Goal: Contribute content: Add original content to the website for others to see

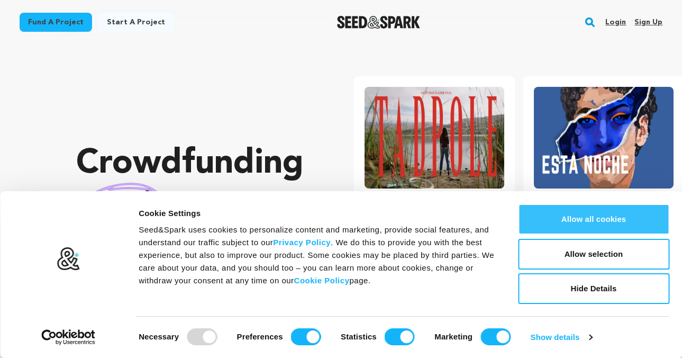
click at [574, 225] on button "Allow all cookies" at bounding box center [593, 219] width 151 height 31
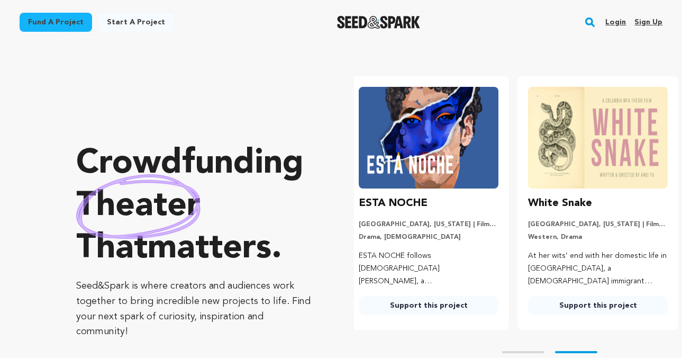
scroll to position [0, 178]
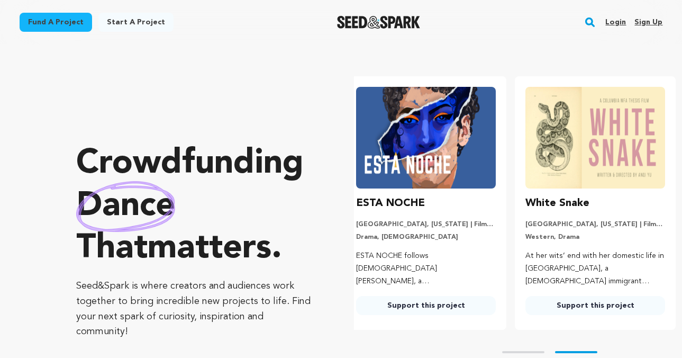
click at [144, 21] on link "Start a project" at bounding box center [135, 22] width 75 height 19
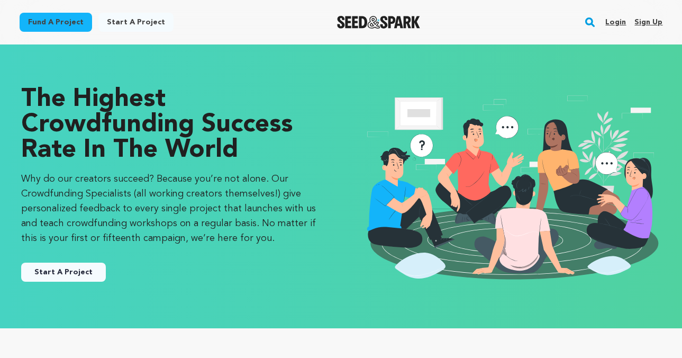
click at [72, 269] on link "Start A Project" at bounding box center [63, 271] width 85 height 19
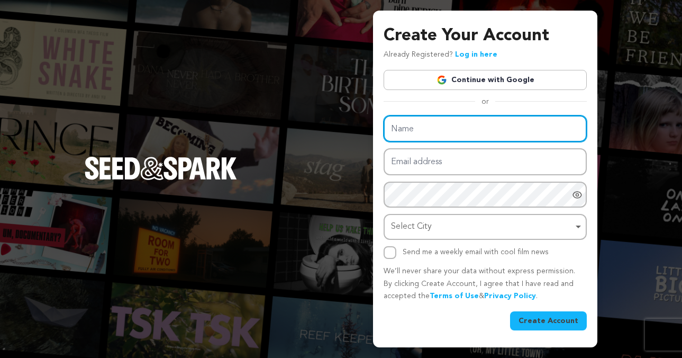
click at [484, 130] on input "Name" at bounding box center [484, 128] width 203 height 27
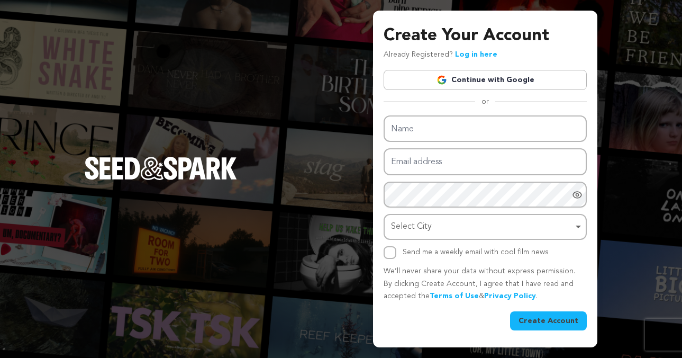
click at [501, 83] on link "Continue with Google" at bounding box center [484, 80] width 203 height 20
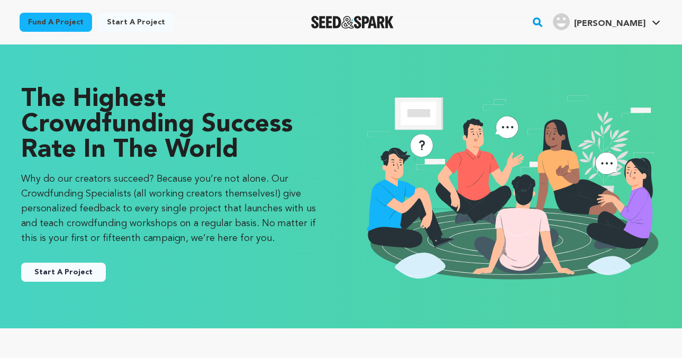
click at [73, 279] on button "Start A Project" at bounding box center [63, 271] width 85 height 19
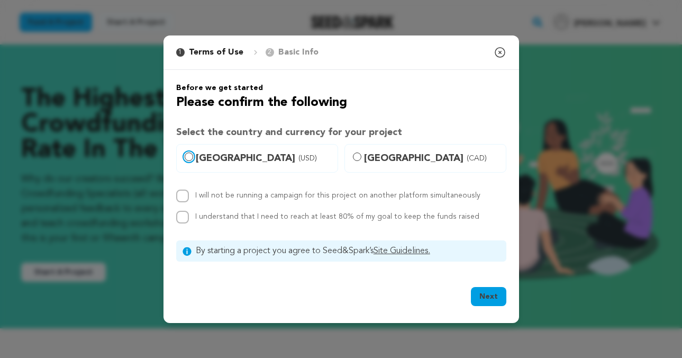
click at [189, 155] on input "United States (USD)" at bounding box center [189, 156] width 8 height 8
radio input "true"
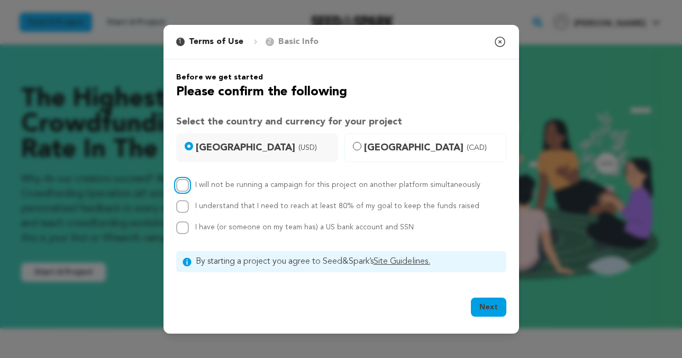
click at [182, 185] on input "I will not be running a campaign for this project on another platform simultane…" at bounding box center [182, 185] width 13 height 13
checkbox input "true"
click at [179, 205] on input "I understand that I need to reach at least 80% of my goal to keep the funds rai…" at bounding box center [182, 206] width 13 height 13
checkbox input "true"
click at [181, 226] on input "I have (or someone on my team has) a US bank account and SSN" at bounding box center [182, 227] width 13 height 13
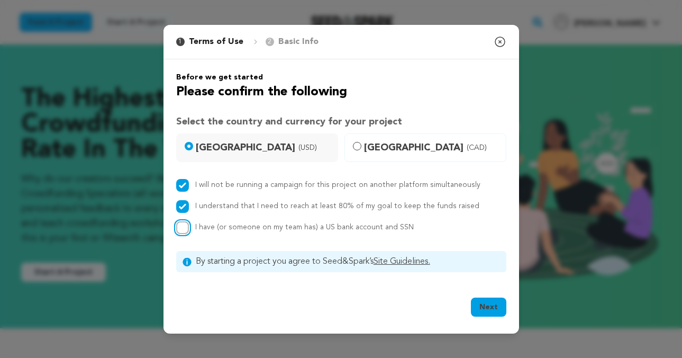
checkbox input "true"
click at [493, 308] on button "Next" at bounding box center [488, 306] width 35 height 19
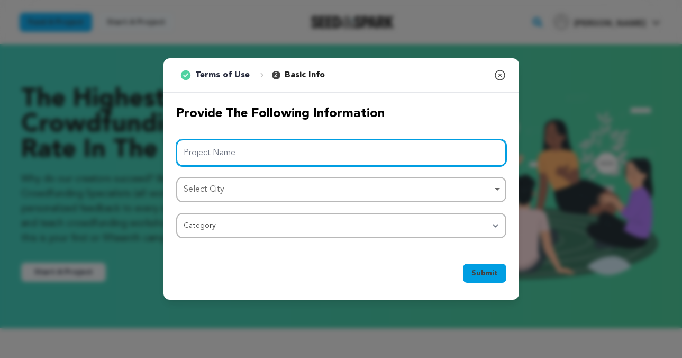
click at [302, 144] on input "Project Name" at bounding box center [341, 152] width 330 height 27
type input "Doula"
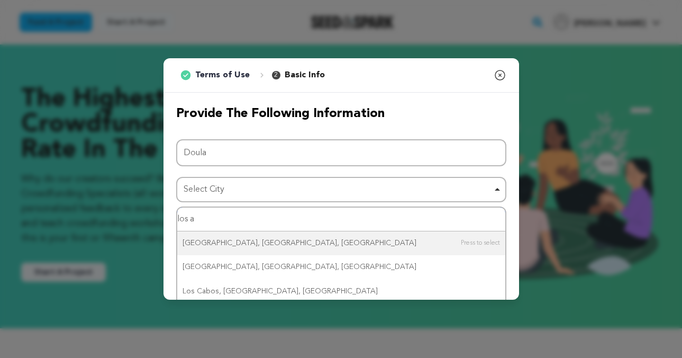
type input "los an"
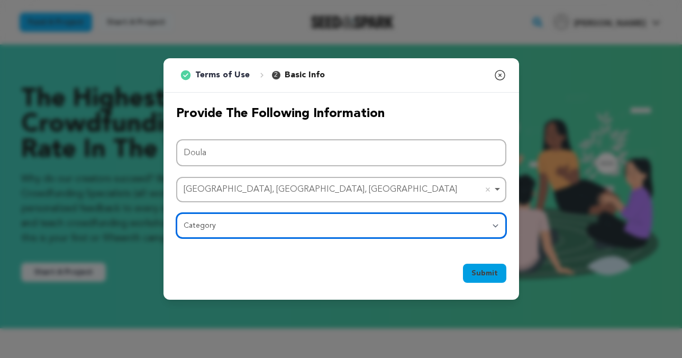
click at [304, 233] on select "Category Film Feature Film Short Series Film Festival Company Music Video VR Ex…" at bounding box center [341, 225] width 330 height 25
select select "383"
click at [176, 213] on select "Category Film Feature Film Short Series Film Festival Company Music Video VR Ex…" at bounding box center [341, 225] width 330 height 25
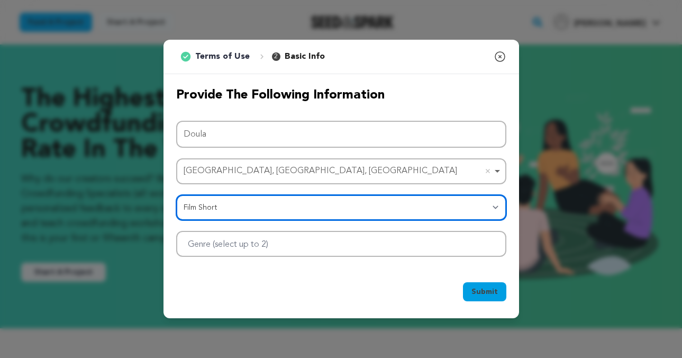
click at [412, 246] on div at bounding box center [341, 244] width 330 height 26
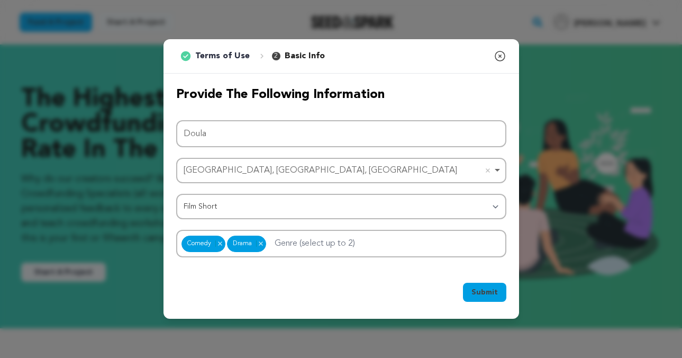
click at [480, 292] on span "Submit" at bounding box center [484, 292] width 26 height 11
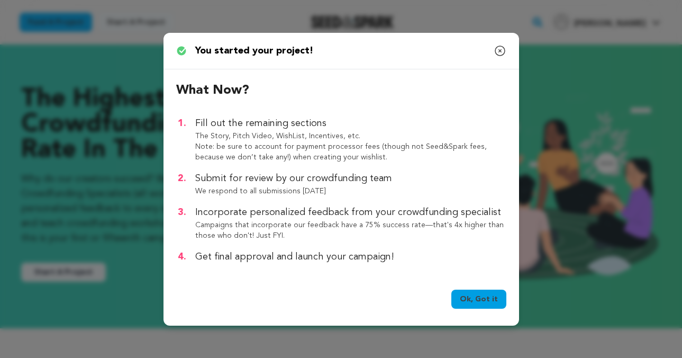
click at [469, 297] on link "Ok, Got it" at bounding box center [478, 298] width 55 height 19
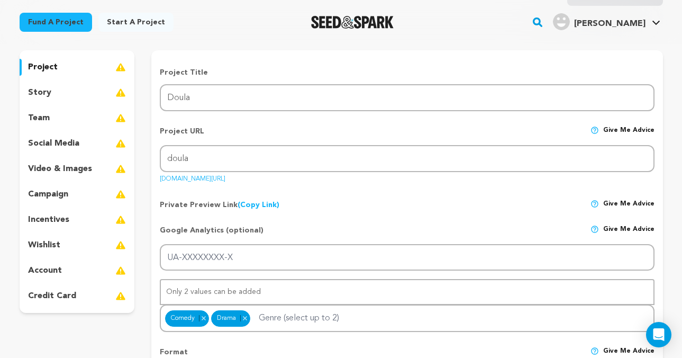
scroll to position [94, 0]
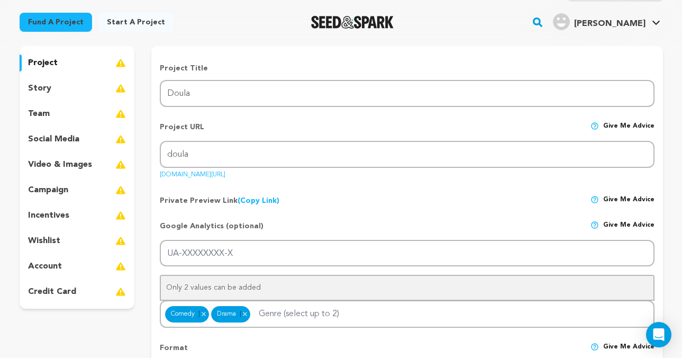
click at [183, 174] on link "seedandspark.com/fund/doula" at bounding box center [193, 172] width 66 height 11
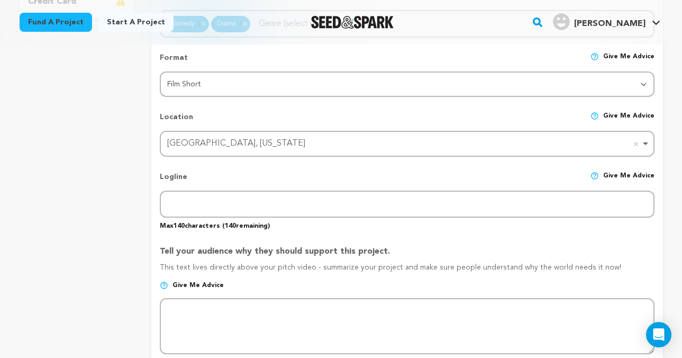
scroll to position [386, 0]
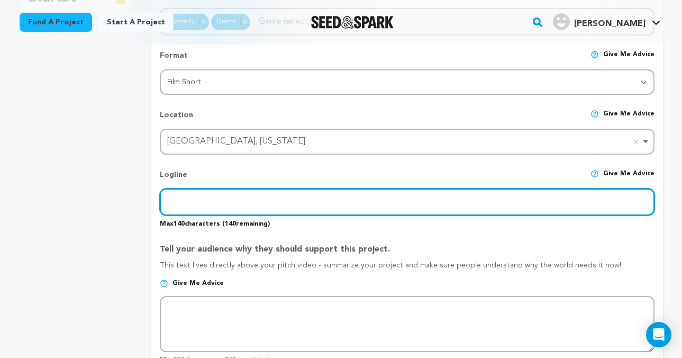
click at [319, 204] on input "text" at bounding box center [407, 201] width 494 height 27
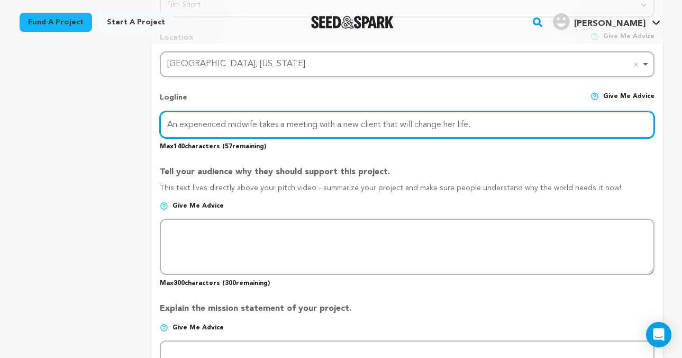
scroll to position [465, 0]
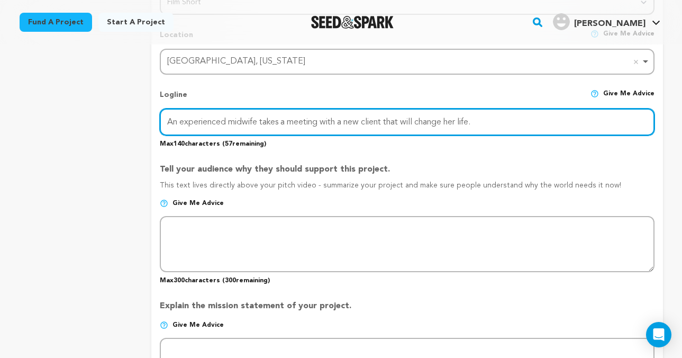
type input "An experienced midwife takes a meeting with a new client that will change her l…"
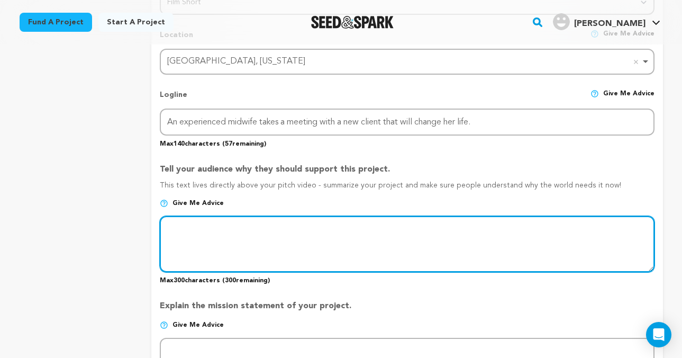
click at [219, 239] on textarea at bounding box center [407, 244] width 494 height 56
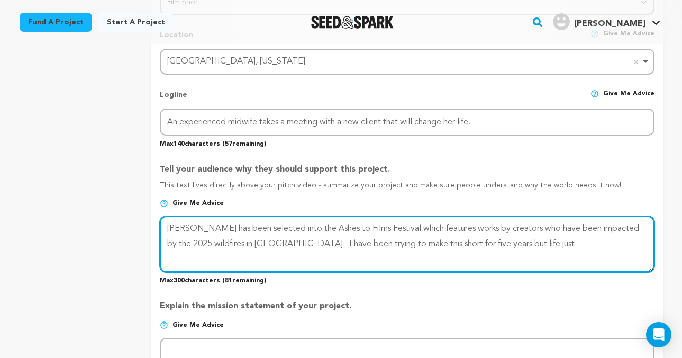
drag, startPoint x: 521, startPoint y: 249, endPoint x: 269, endPoint y: 226, distance: 253.3
click at [269, 226] on textarea at bounding box center [407, 244] width 494 height 56
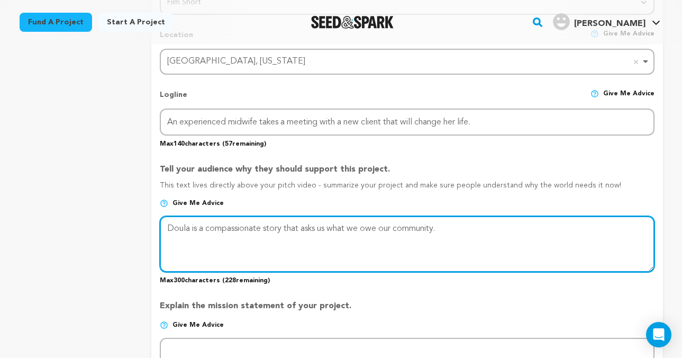
click at [237, 231] on textarea at bounding box center [407, 244] width 494 height 56
click at [475, 235] on textarea at bounding box center [407, 244] width 494 height 56
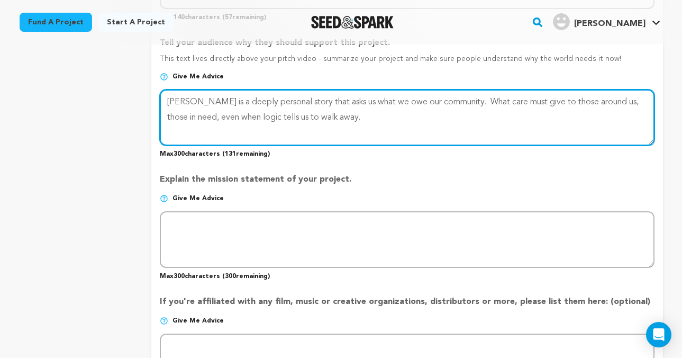
scroll to position [658, 0]
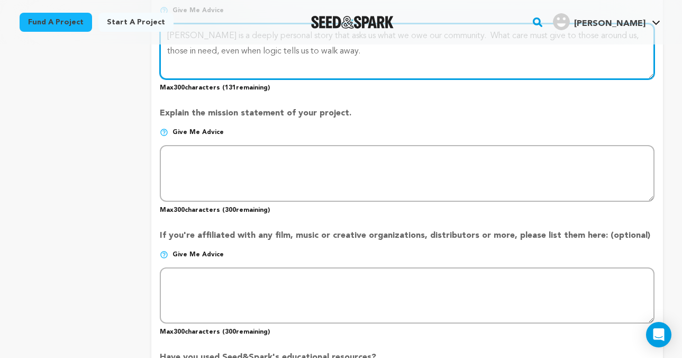
type textarea "Doula is a deeply personal story that asks us what we owe our community. What c…"
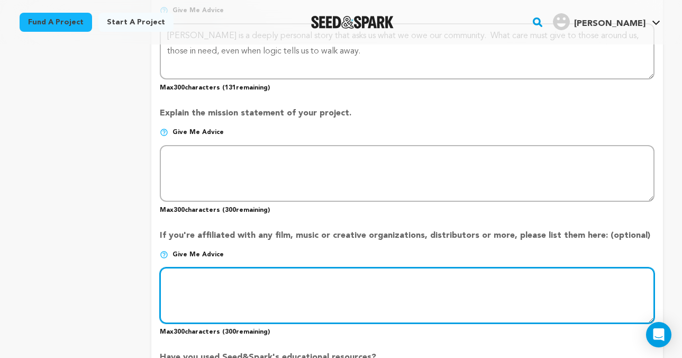
click at [333, 287] on textarea at bounding box center [407, 295] width 494 height 56
type textarea "Ashes to Films Festival"
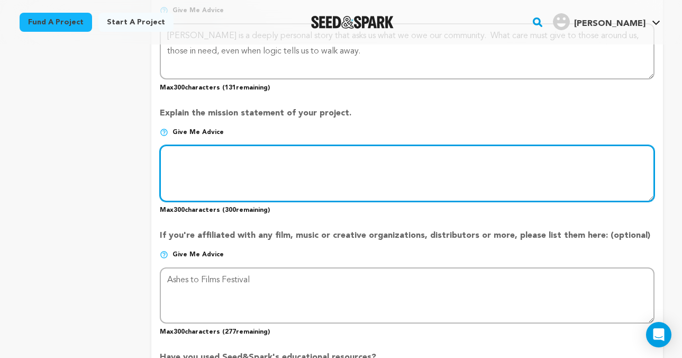
click at [268, 171] on textarea at bounding box center [407, 173] width 494 height 56
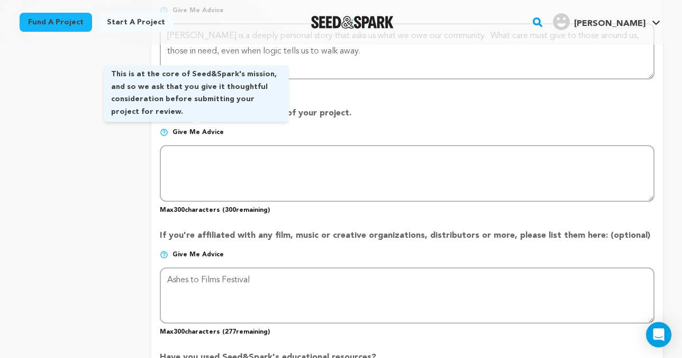
click at [205, 128] on span "Give me advice" at bounding box center [197, 132] width 51 height 8
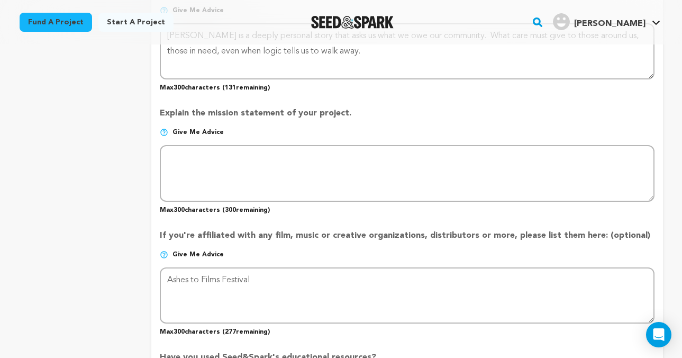
click at [205, 128] on span "Give me advice" at bounding box center [197, 132] width 51 height 8
click at [173, 130] on span "Give me advice" at bounding box center [197, 132] width 51 height 8
click at [168, 132] on img at bounding box center [164, 132] width 8 height 8
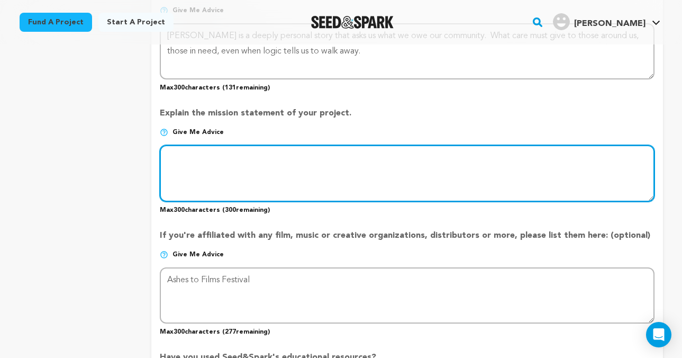
click at [199, 169] on textarea at bounding box center [407, 173] width 494 height 56
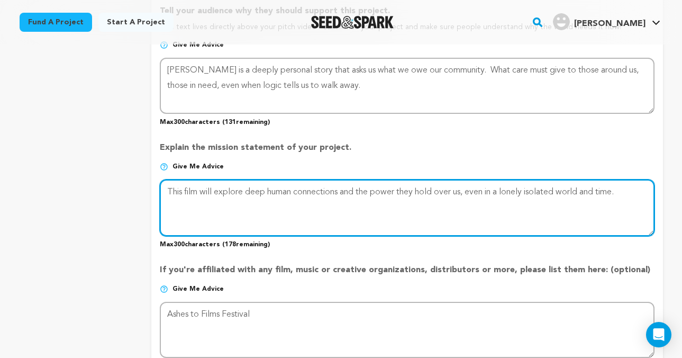
scroll to position [617, 0]
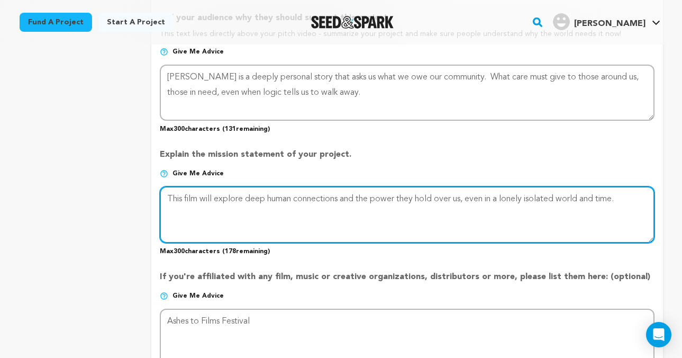
type textarea "This film will explore deep human connections and the power they hold over us, …"
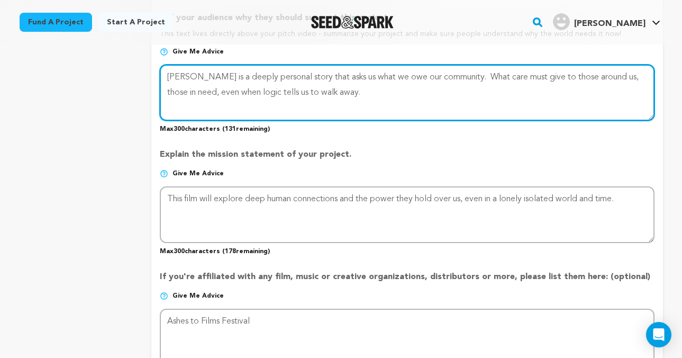
click at [343, 92] on textarea at bounding box center [407, 93] width 494 height 56
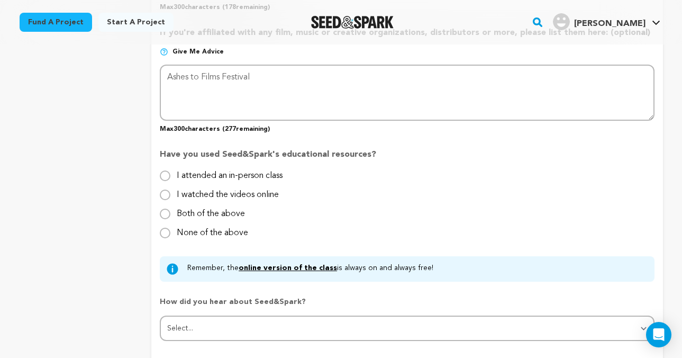
scroll to position [862, 0]
type textarea "Doula is a deeply personal story that asks us what we owe our community. What c…"
click at [164, 173] on input "I attended an in-person class" at bounding box center [165, 174] width 11 height 11
radio input "true"
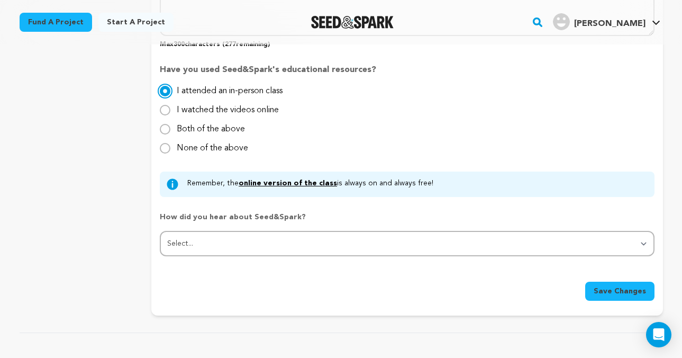
scroll to position [946, 0]
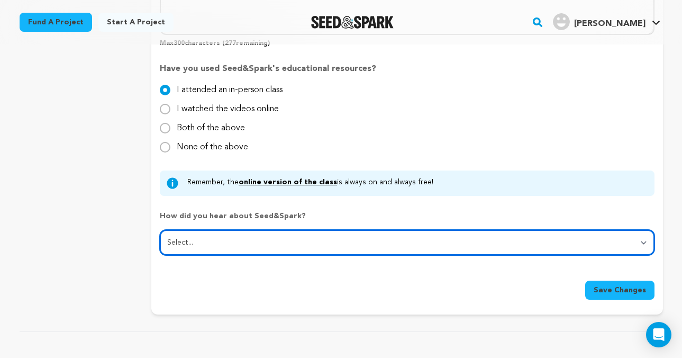
click at [261, 241] on select "Select... From a friend Social media Film festival or film organization Took an…" at bounding box center [407, 242] width 494 height 25
select select "3"
click at [160, 230] on select "Select... From a friend Social media Film festival or film organization Took an…" at bounding box center [407, 242] width 494 height 25
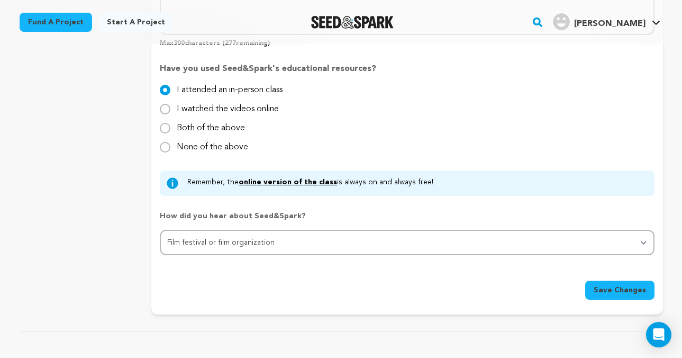
click at [628, 290] on span "Save Changes" at bounding box center [619, 290] width 52 height 11
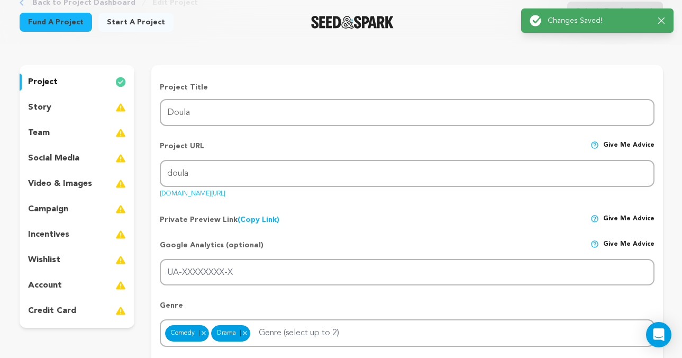
scroll to position [90, 0]
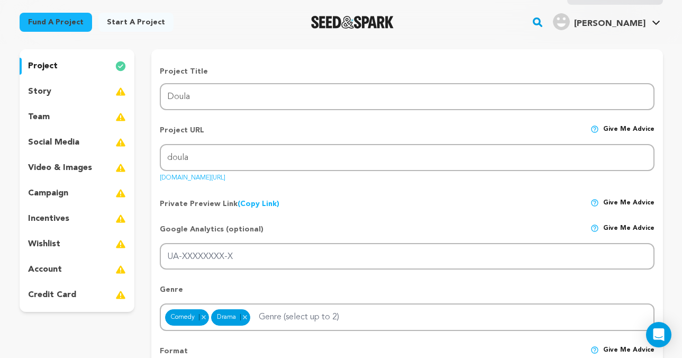
click at [45, 92] on p "story" at bounding box center [39, 91] width 23 height 13
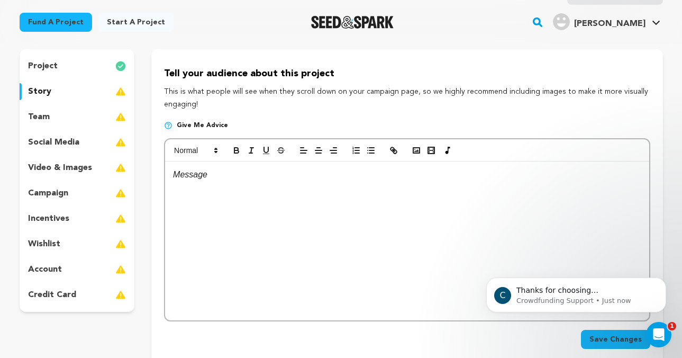
click at [225, 195] on div at bounding box center [406, 240] width 483 height 159
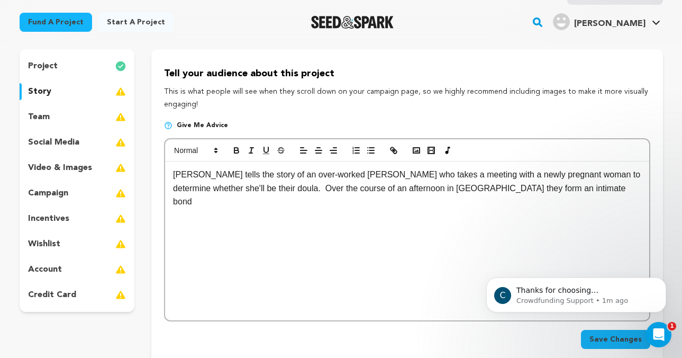
click at [505, 191] on p "Doula tells the story of an over-worked midwife who takes a meeting with a newl…" at bounding box center [407, 188] width 468 height 41
click at [636, 189] on p "Doula tells the story of an over-worked midwife who takes a meeting with a newl…" at bounding box center [407, 188] width 468 height 41
click at [334, 205] on p "Doula tells the story of an over-worked midwife who takes a meeting with a newl…" at bounding box center [407, 188] width 468 height 41
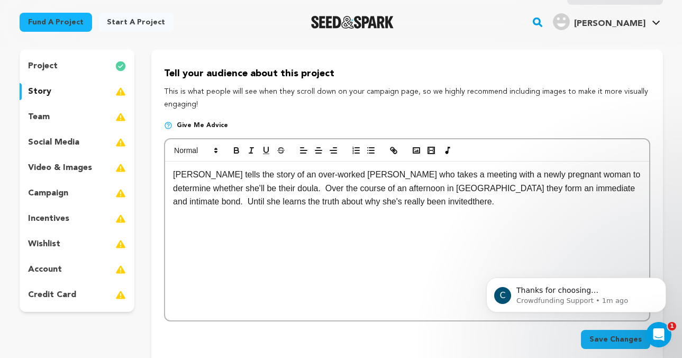
click at [417, 203] on p "Doula tells the story of an over-worked midwife who takes a meeting with a newl…" at bounding box center [407, 188] width 468 height 41
click at [451, 201] on p "Doula tells the story of an over-worked midwife who takes a meeting with a newl…" at bounding box center [407, 188] width 468 height 41
click at [387, 189] on p "Doula tells the story of an over-worked midwife who takes a meeting with a newl…" at bounding box center [407, 188] width 468 height 41
click at [619, 337] on span "Save Changes" at bounding box center [615, 339] width 52 height 11
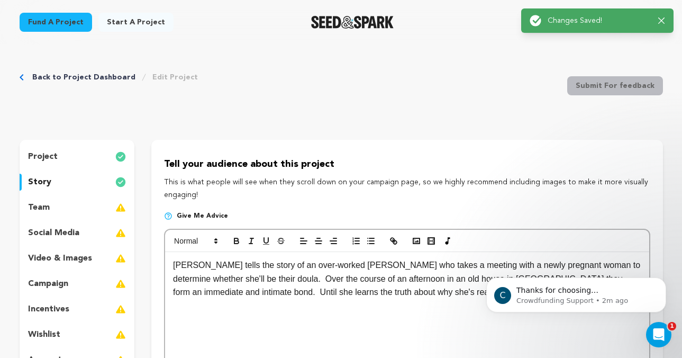
click at [29, 210] on p "team" at bounding box center [39, 207] width 22 height 13
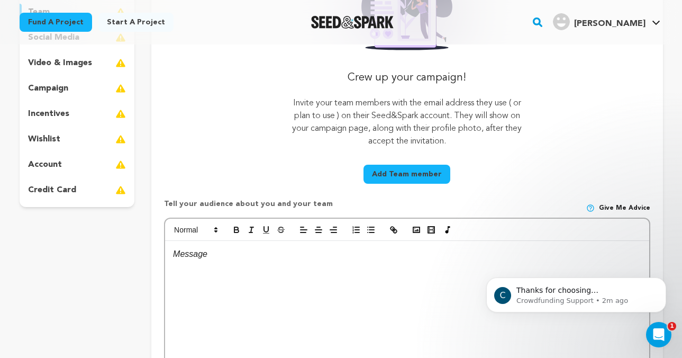
scroll to position [237, 0]
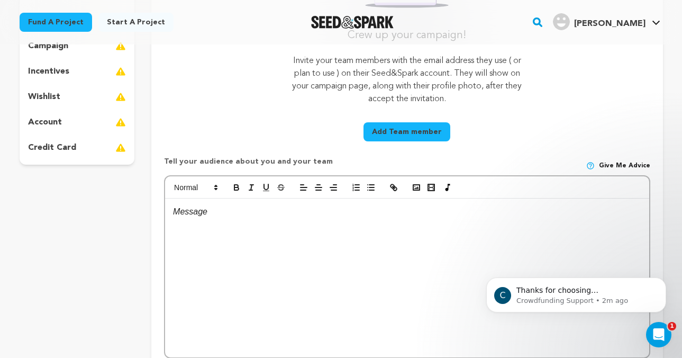
click at [243, 222] on div at bounding box center [406, 277] width 483 height 159
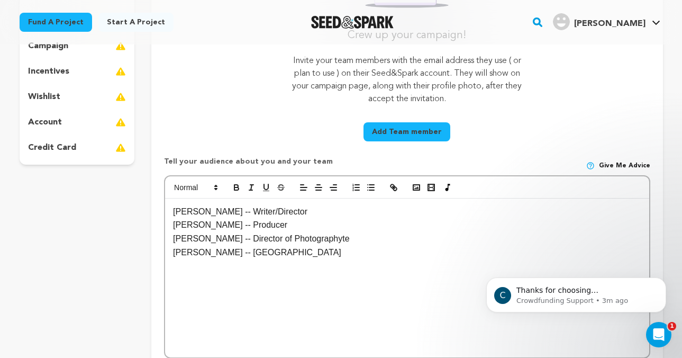
click at [346, 243] on p "Marianne Williams -- Director of Photographyte" at bounding box center [407, 239] width 468 height 14
click at [319, 260] on div "Carter Hudson -- Writer/Director Haley Rawson -- Producer Marianne Williams -- …" at bounding box center [406, 277] width 483 height 159
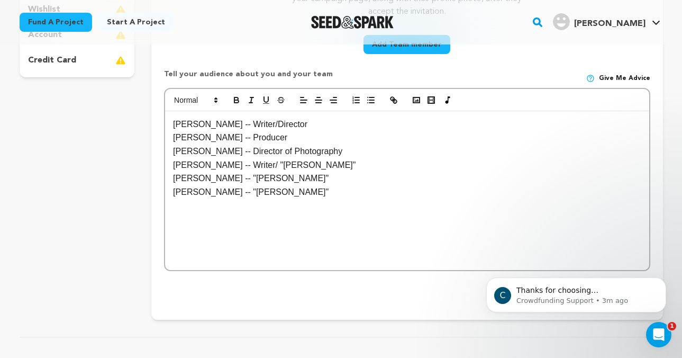
scroll to position [324, 0]
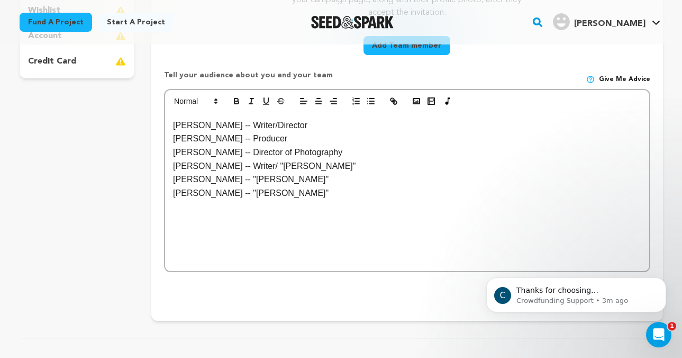
click at [455, 306] on div "Crew up your campaign! Invite your team members with the email address they use…" at bounding box center [406, 68] width 511 height 505
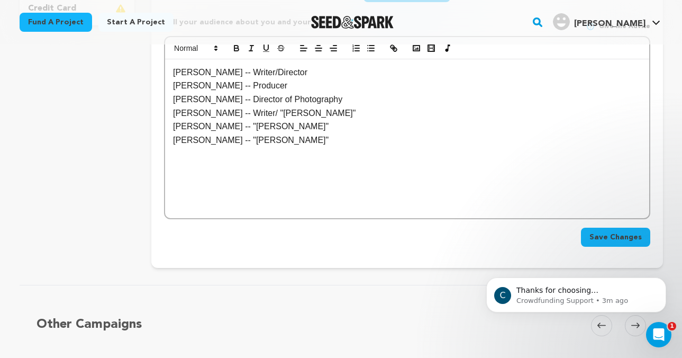
scroll to position [379, 0]
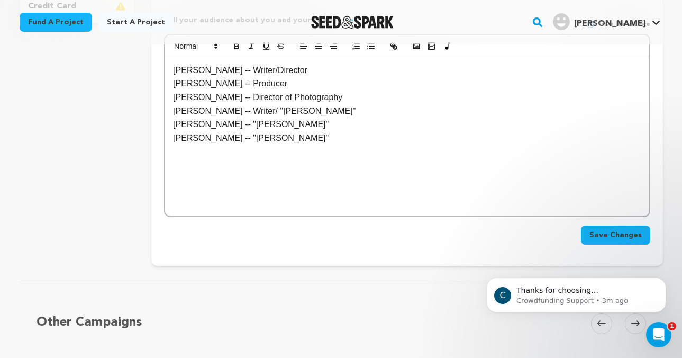
click at [617, 243] on div "C Thanks for choosing Seed&amp;Spark for your project! If you have any question…" at bounding box center [576, 246] width 195 height 132
click at [616, 236] on div "C Thanks for choosing Seed&amp;Spark for your project! If you have any question…" at bounding box center [576, 246] width 195 height 132
click at [594, 234] on div "C Thanks for choosing Seed&amp;Spark for your project! If you have any question…" at bounding box center [576, 246] width 195 height 132
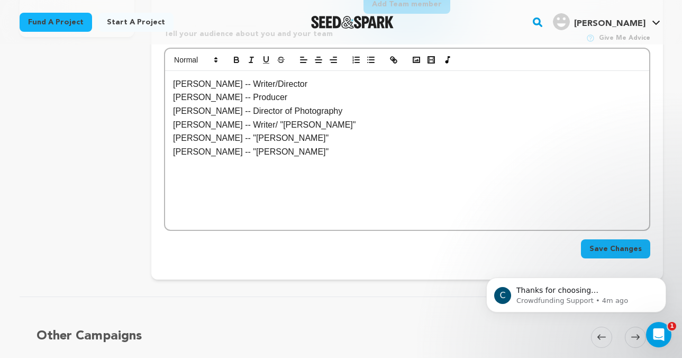
scroll to position [364, 0]
click at [662, 331] on icon "Open Intercom Messenger" at bounding box center [656, 332] width 17 height 17
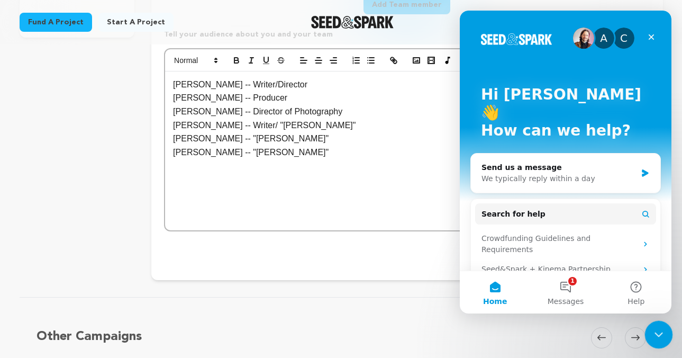
scroll to position [0, 0]
click at [655, 38] on div "Close" at bounding box center [651, 37] width 19 height 19
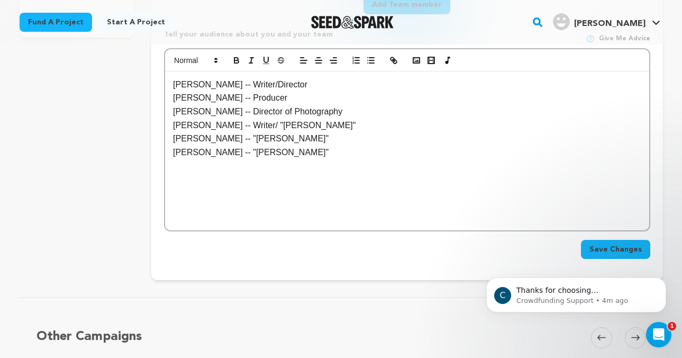
click at [615, 250] on span "Save Changes" at bounding box center [615, 249] width 52 height 11
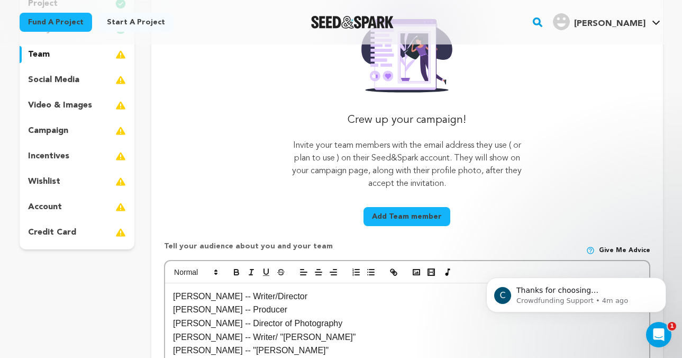
scroll to position [132, 0]
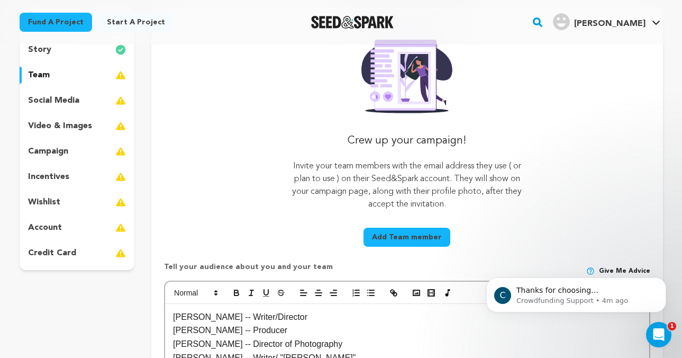
click at [70, 95] on p "social media" at bounding box center [53, 100] width 51 height 13
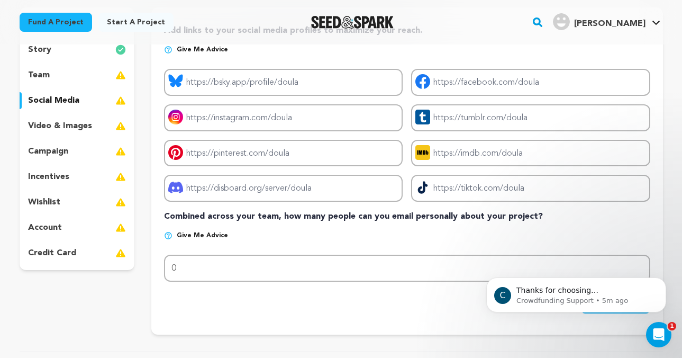
click at [66, 120] on p "video & images" at bounding box center [60, 126] width 64 height 13
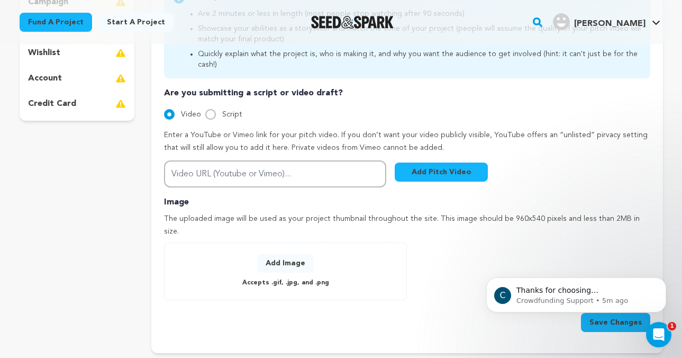
scroll to position [282, 0]
